Goal: Transaction & Acquisition: Purchase product/service

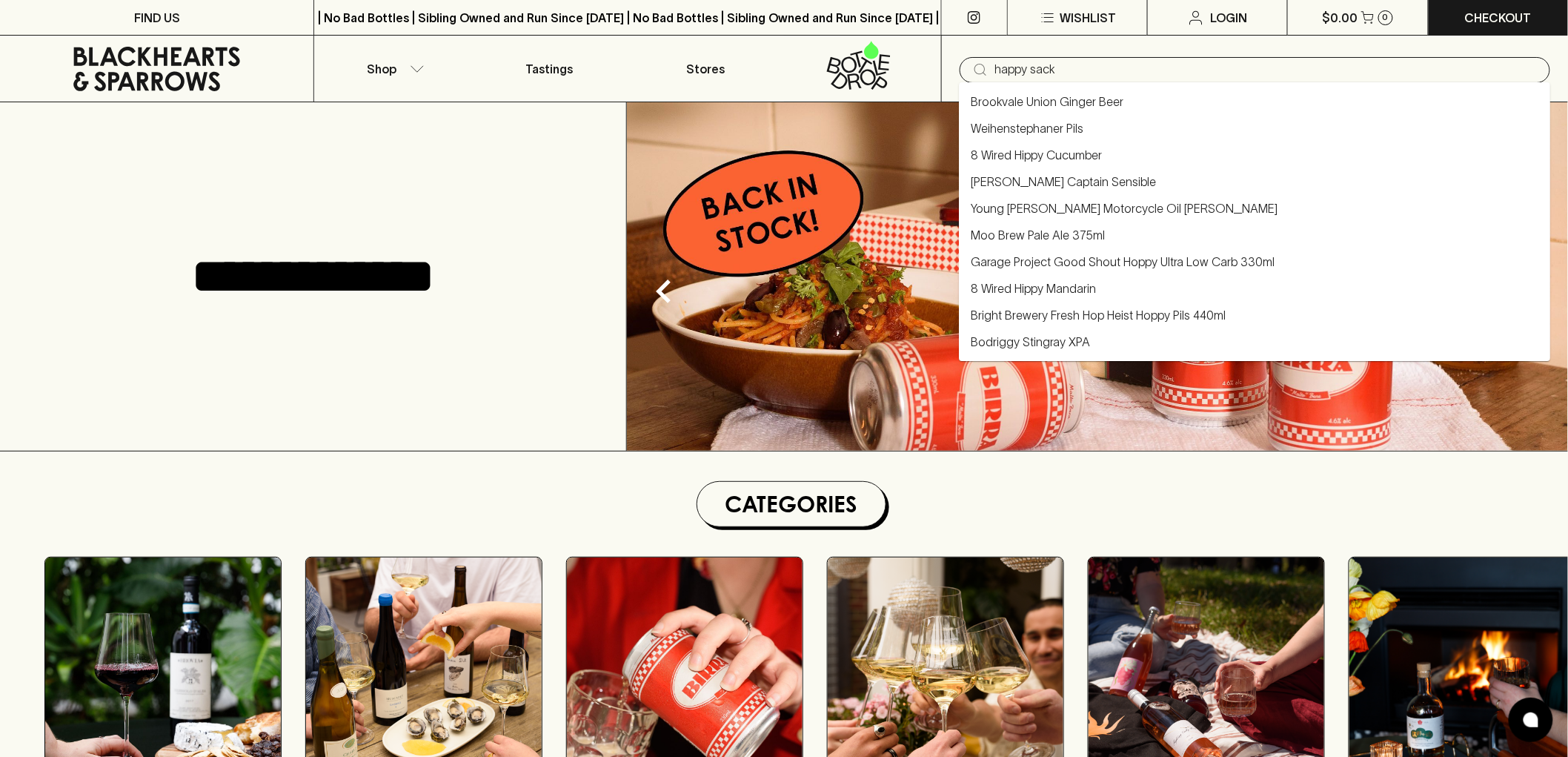
type input "happy sack"
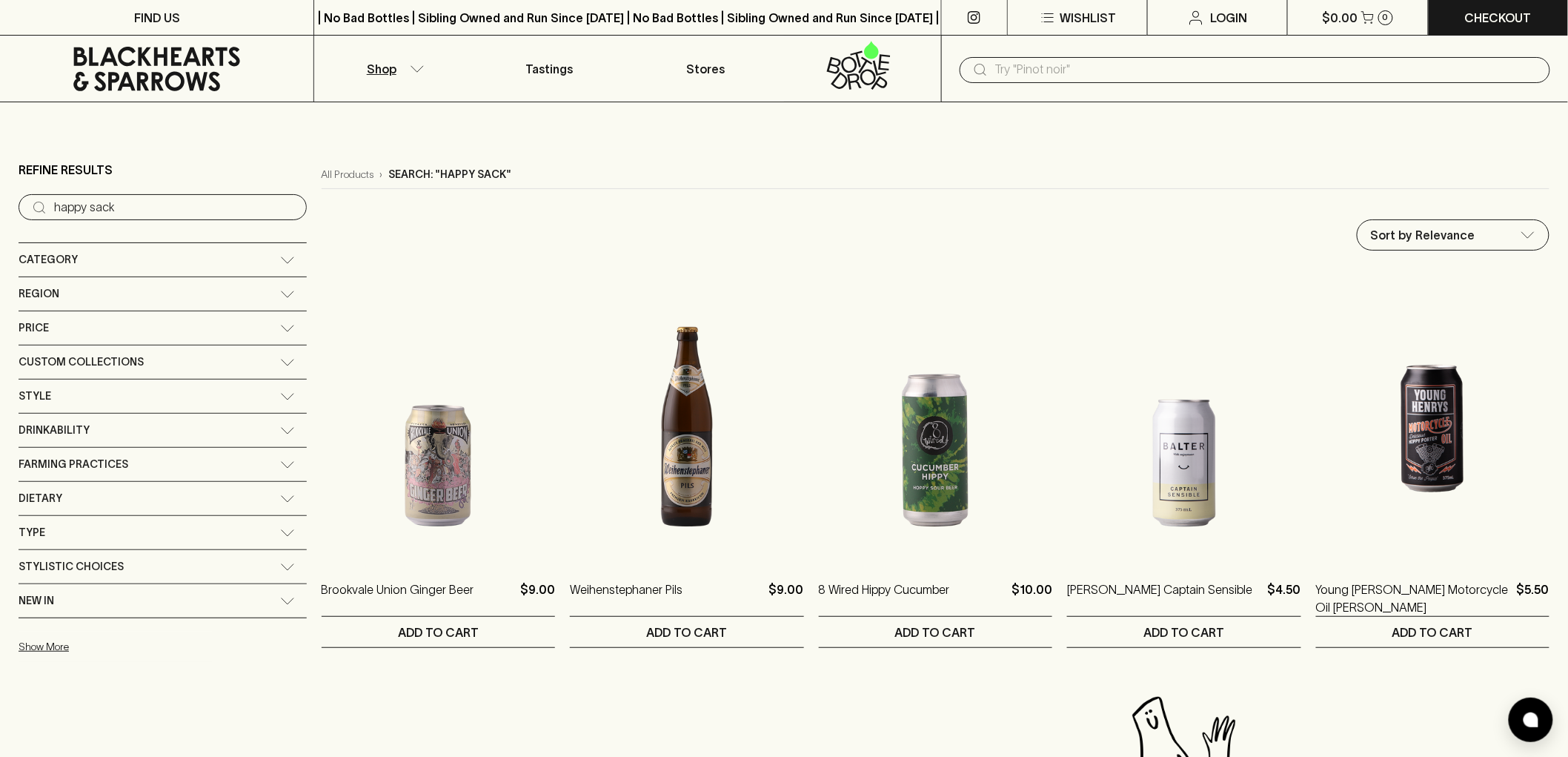
click at [142, 251] on div "Category" at bounding box center [149, 260] width 262 height 18
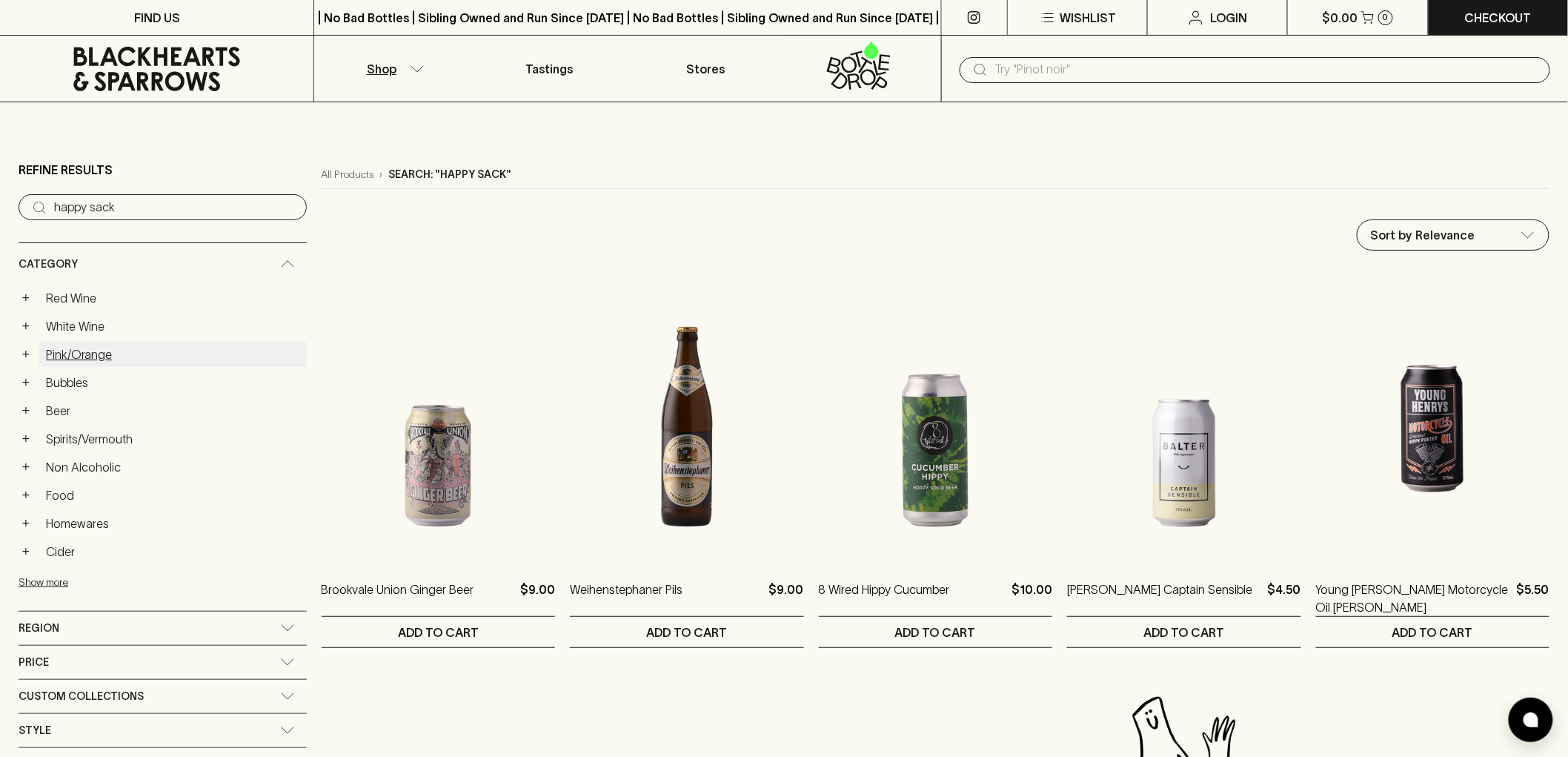
click at [70, 346] on link "Pink/Orange" at bounding box center [172, 354] width 267 height 25
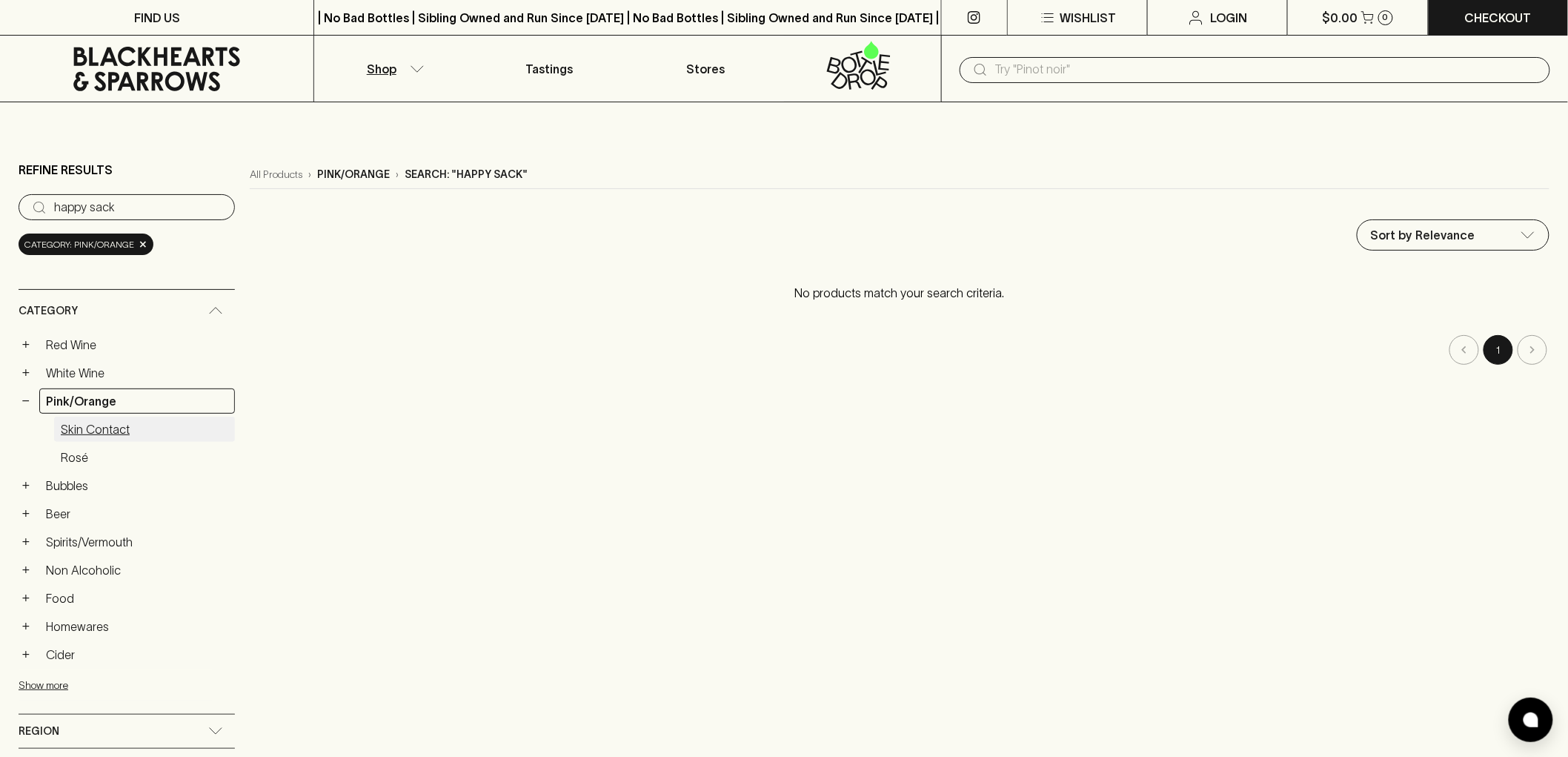
click at [105, 419] on link "Skin Contact" at bounding box center [144, 429] width 180 height 25
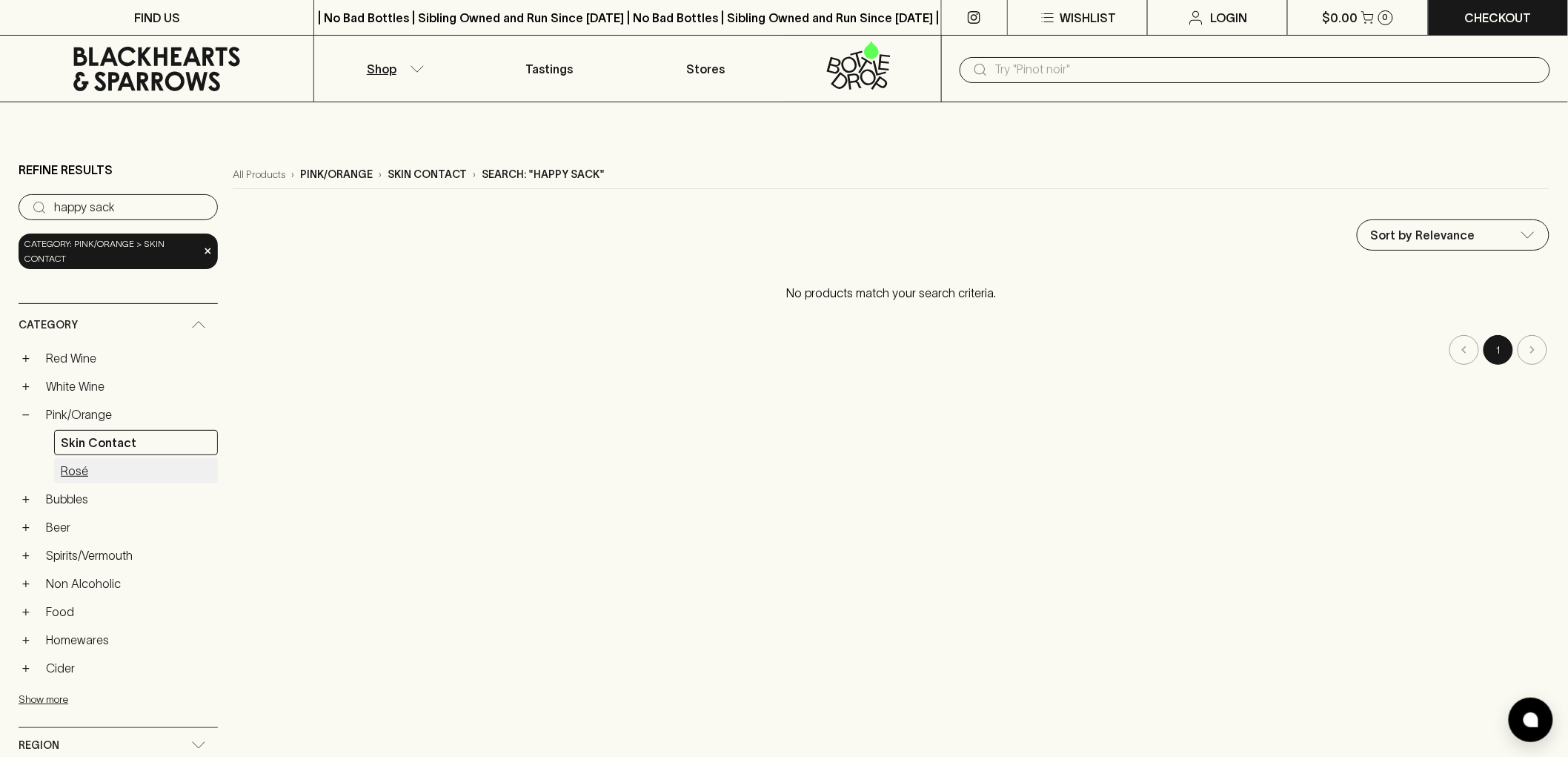
click at [86, 467] on link "Rosé" at bounding box center [136, 470] width 164 height 25
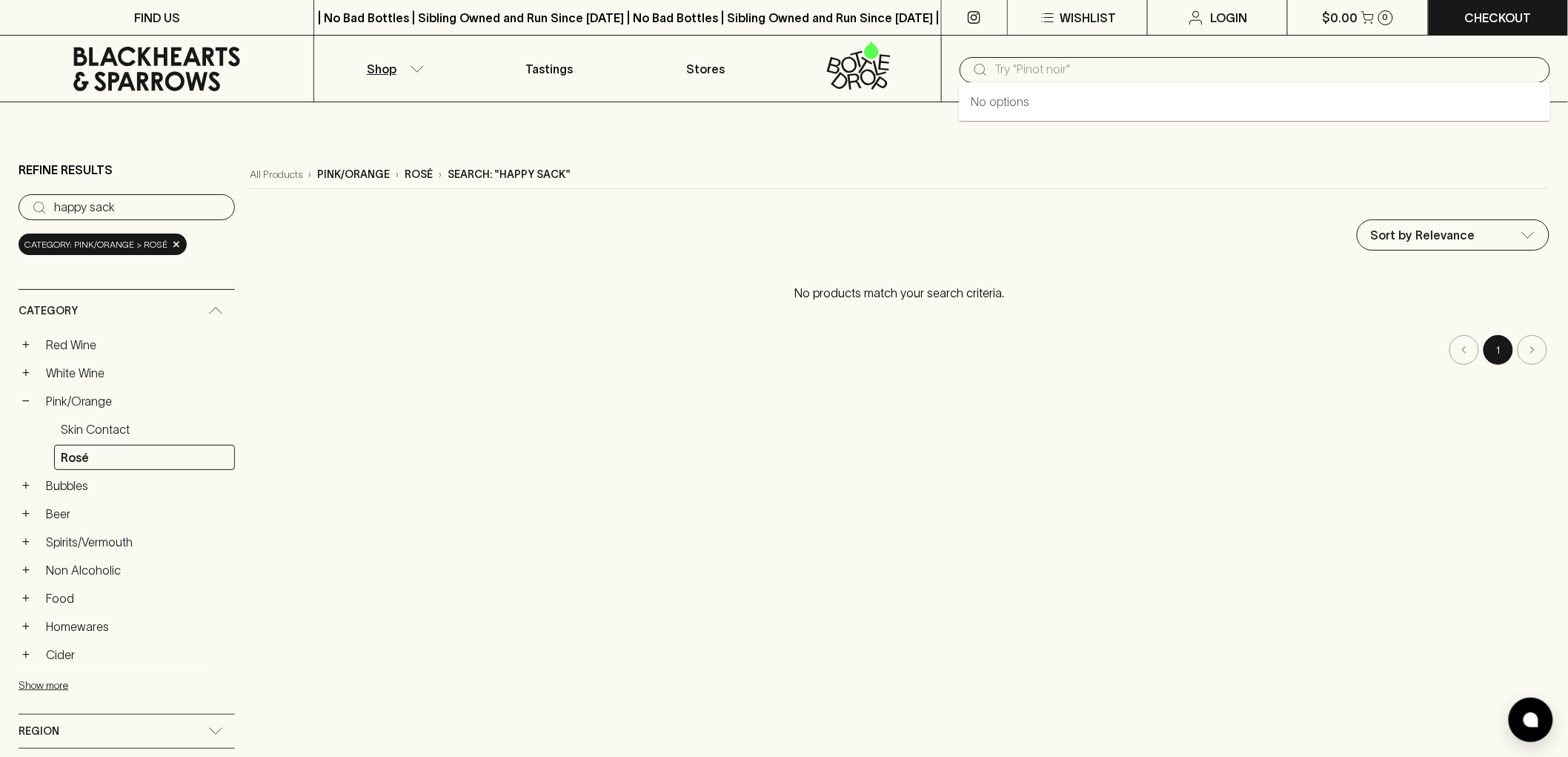
click at [1082, 70] on input "text" at bounding box center [1267, 70] width 543 height 24
